Goal: Obtain resource: Obtain resource

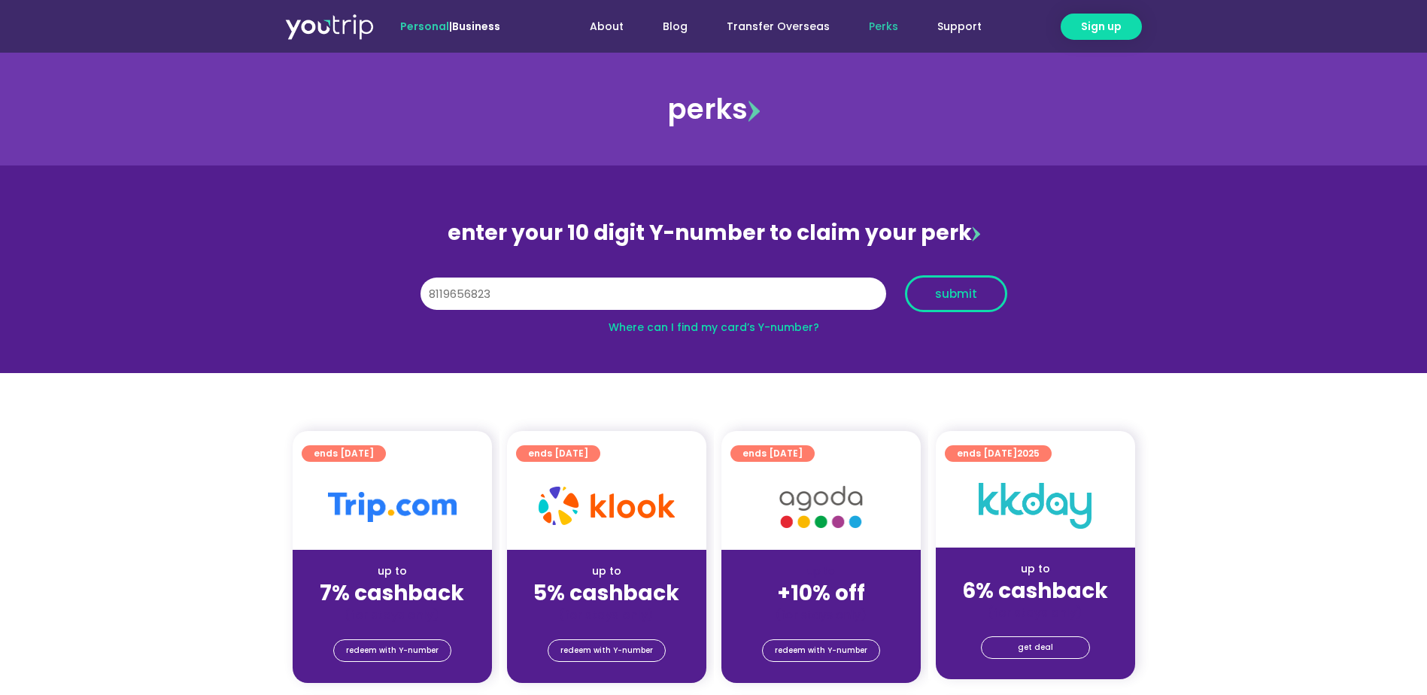
type input "8119656823"
click at [960, 288] on span "submit" at bounding box center [956, 293] width 42 height 11
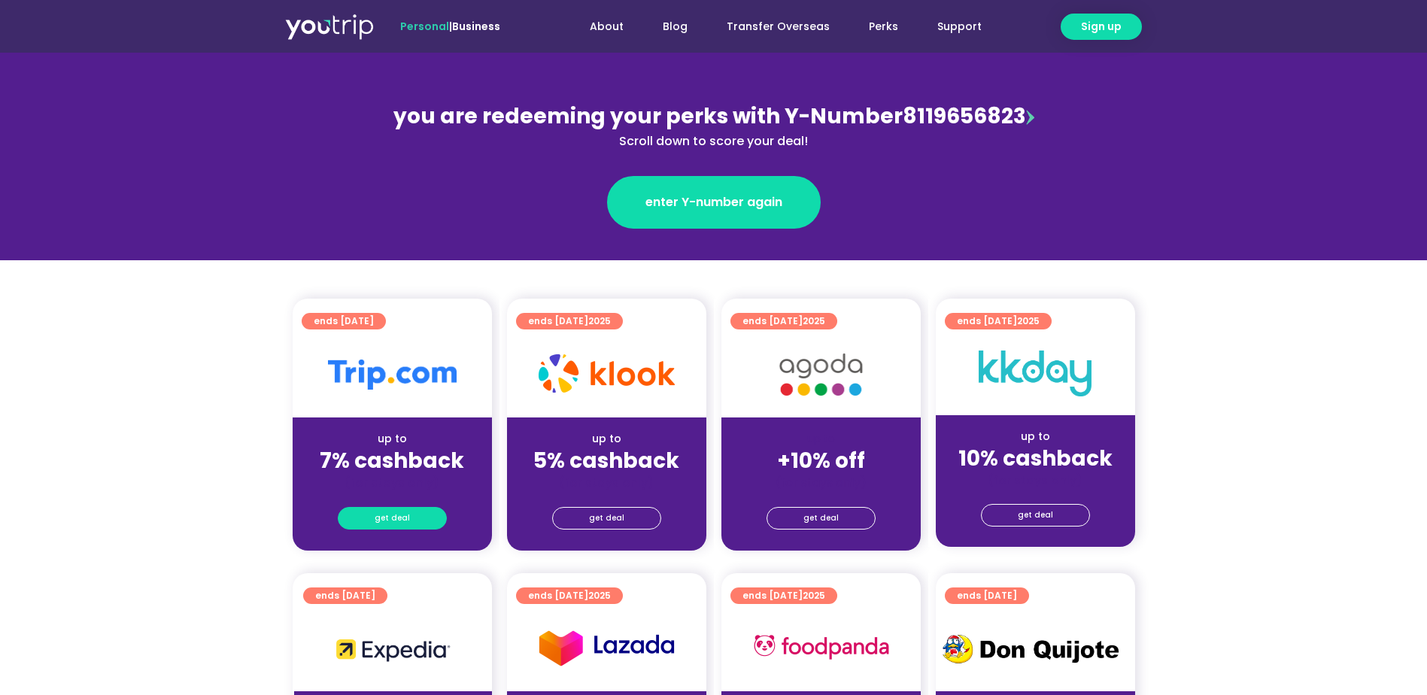
click at [395, 511] on span "get deal" at bounding box center [391, 518] width 35 height 21
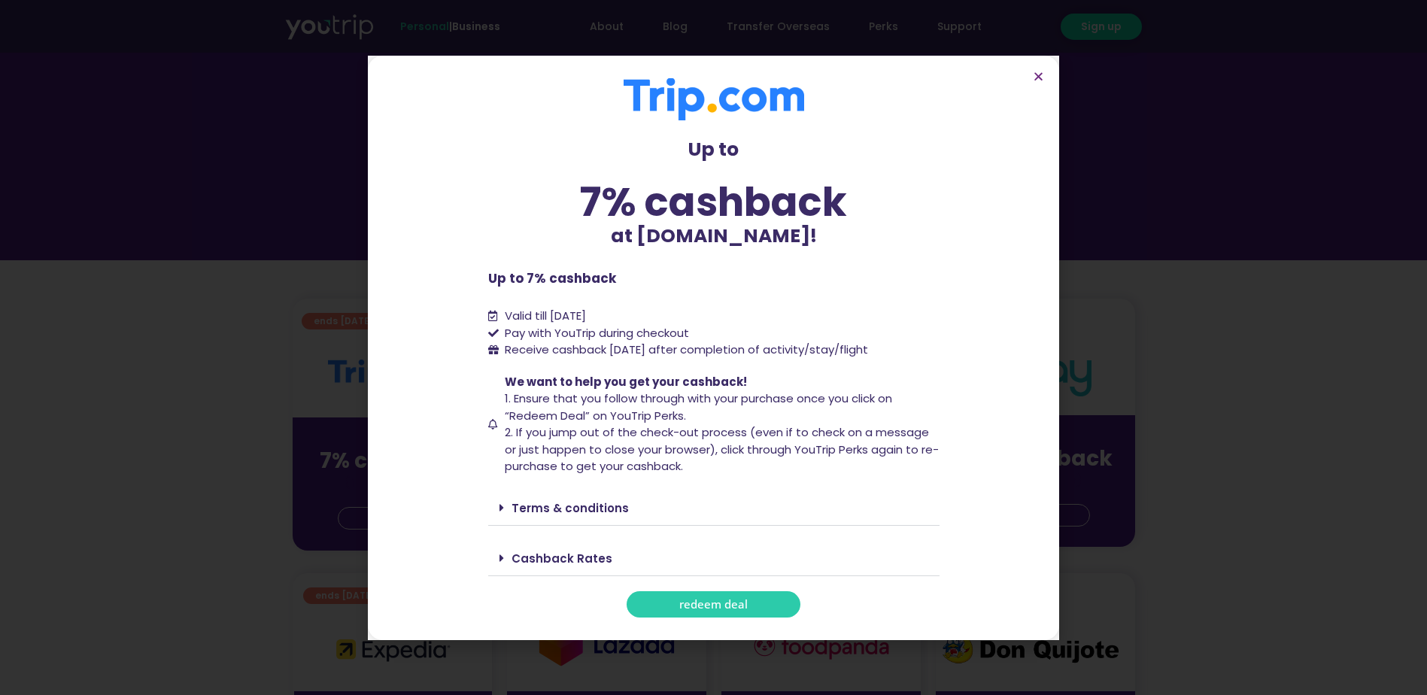
click at [760, 599] on link "redeem deal" at bounding box center [713, 604] width 174 height 26
